Goal: Transaction & Acquisition: Purchase product/service

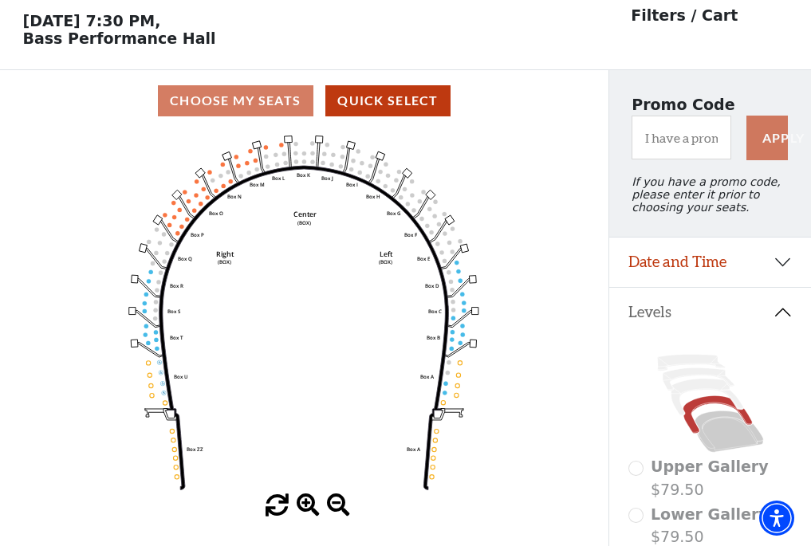
scroll to position [74, 0]
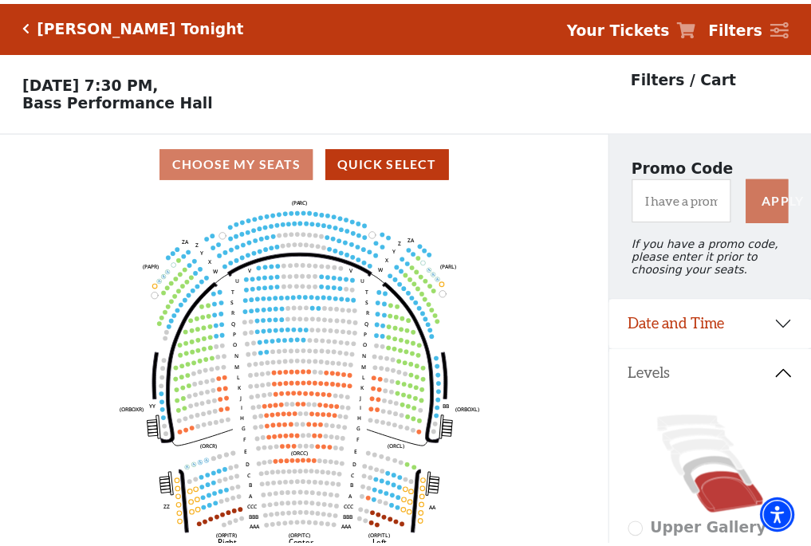
scroll to position [74, 0]
